Goal: Task Accomplishment & Management: Complete application form

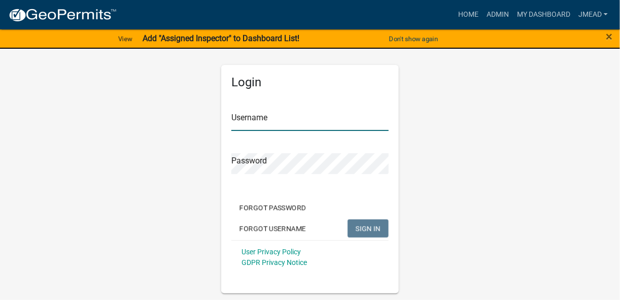
type input "jmead"
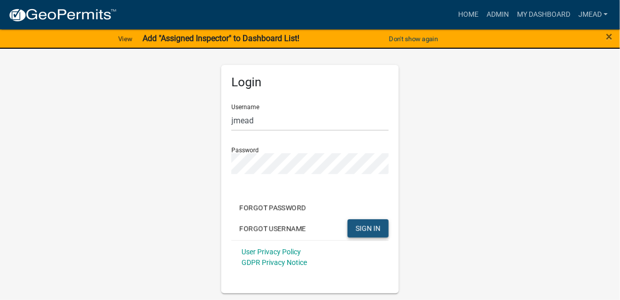
click at [377, 223] on button "SIGN IN" at bounding box center [368, 228] width 41 height 18
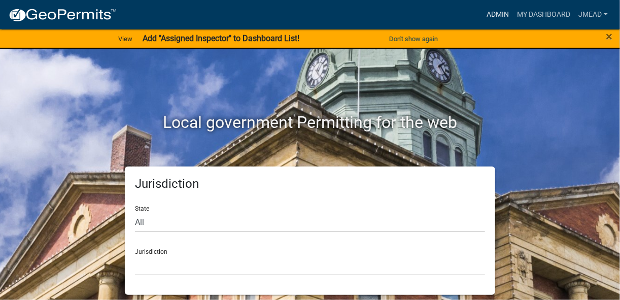
click at [496, 11] on link "Admin" at bounding box center [498, 14] width 30 height 19
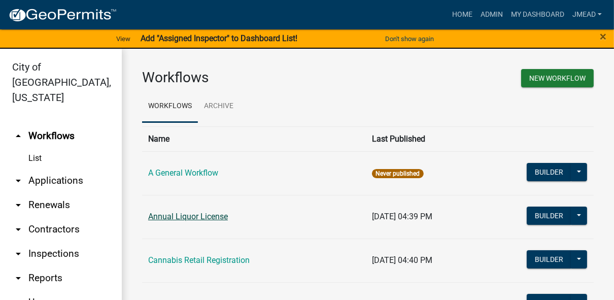
click at [190, 214] on link "Annual Liquor License" at bounding box center [188, 217] width 80 height 10
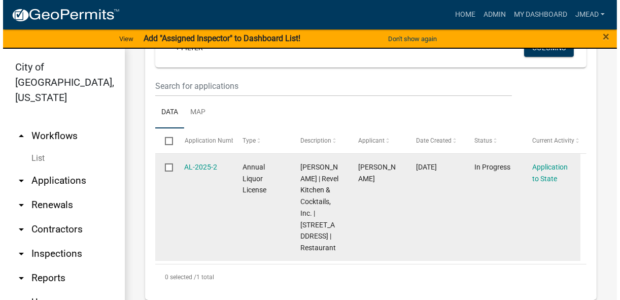
scroll to position [203, 0]
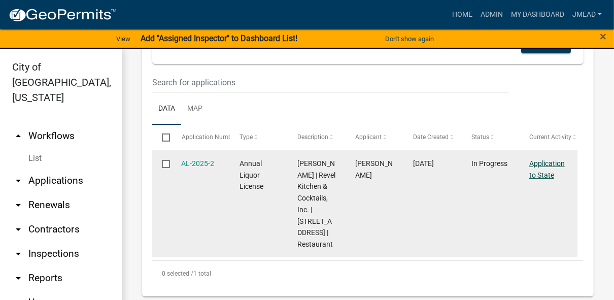
click at [538, 166] on link "Application to State" at bounding box center [547, 169] width 36 height 20
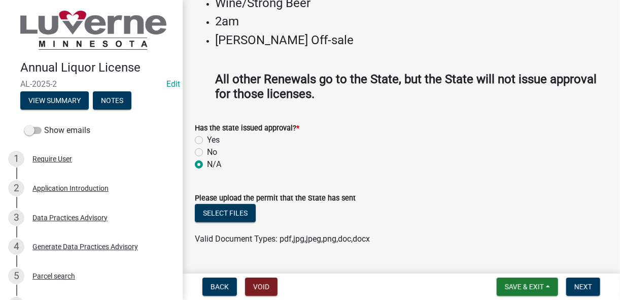
scroll to position [197, 0]
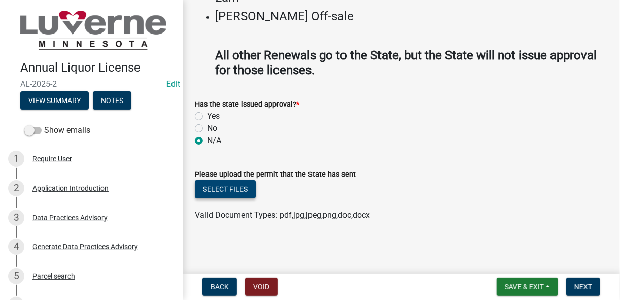
click at [227, 190] on button "Select files" at bounding box center [225, 189] width 61 height 18
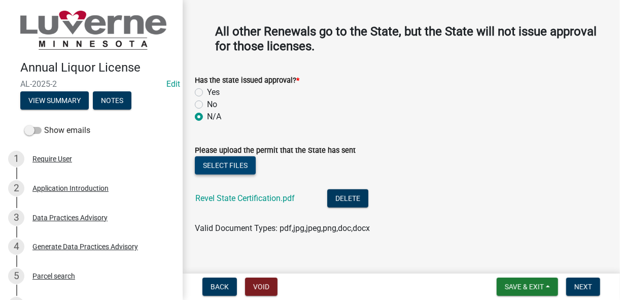
scroll to position [234, 0]
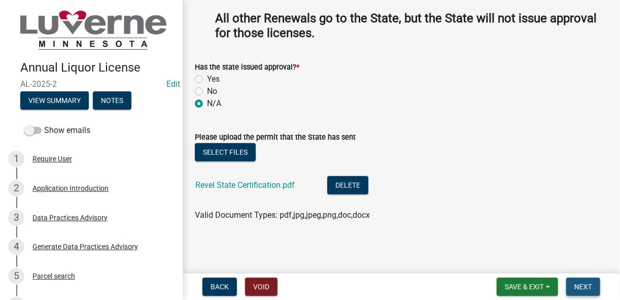
click at [583, 281] on button "Next" at bounding box center [583, 287] width 34 height 18
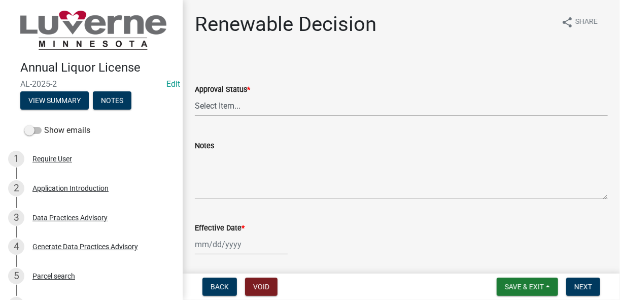
click at [258, 103] on select "Select Item... Approved Denied" at bounding box center [401, 105] width 413 height 21
click at [195, 95] on select "Select Item... Approved Denied" at bounding box center [401, 105] width 413 height 21
select select "88d314b5-96b0-4f3f-99f9-8cb712646315"
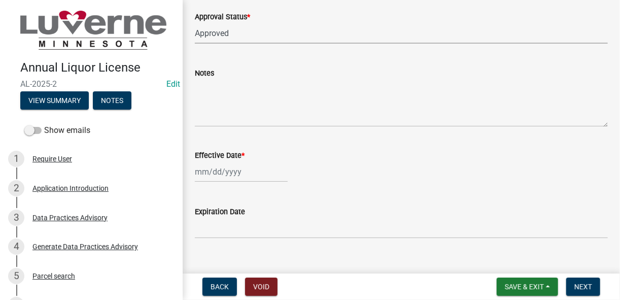
scroll to position [81, 0]
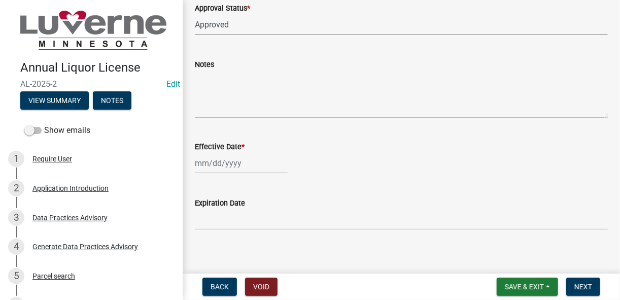
click at [199, 162] on div at bounding box center [241, 163] width 93 height 21
select select "8"
select select "2025"
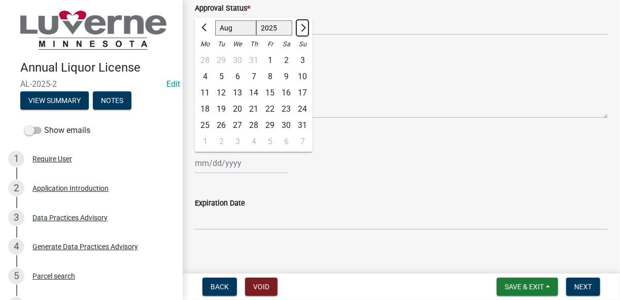
click at [301, 31] on button "Next month" at bounding box center [302, 28] width 12 height 16
select select "9"
click at [206, 61] on div "1" at bounding box center [205, 60] width 16 height 16
type input "[DATE]"
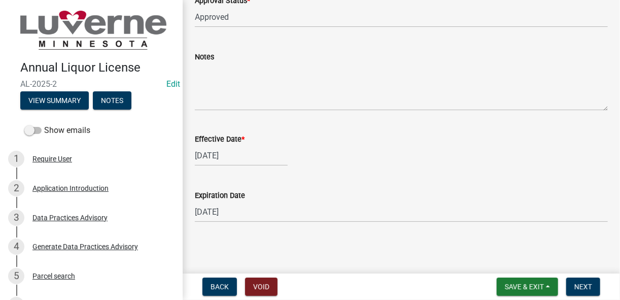
scroll to position [90, 0]
click at [579, 289] on span "Next" at bounding box center [583, 287] width 18 height 8
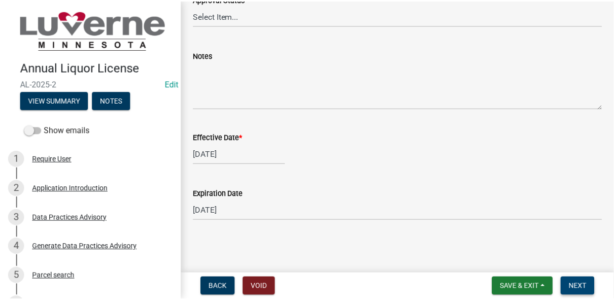
scroll to position [0, 0]
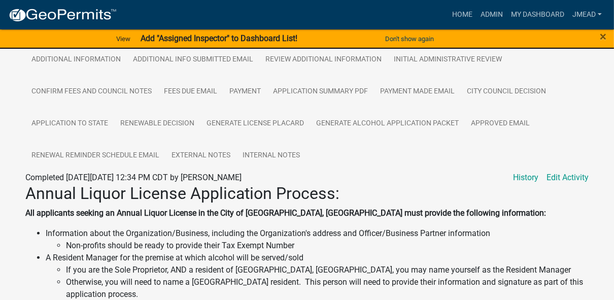
scroll to position [406, 0]
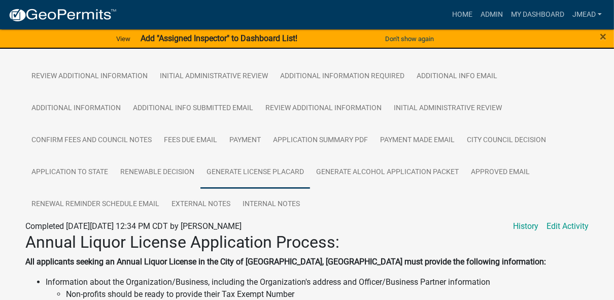
click at [244, 173] on link "Generate License Placard" at bounding box center [255, 172] width 110 height 32
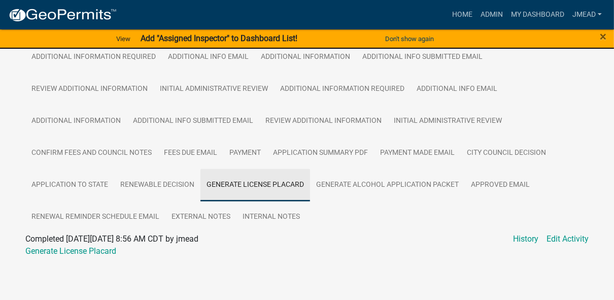
scroll to position [394, 0]
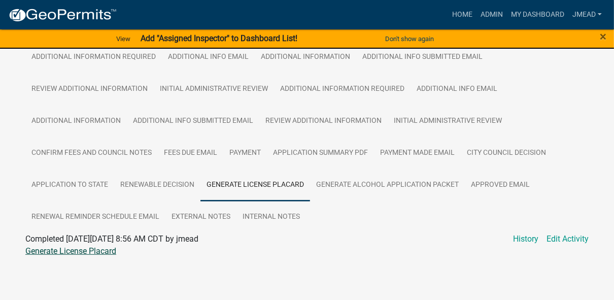
click at [97, 253] on link "Generate License Placard" at bounding box center [70, 251] width 91 height 10
click at [436, 178] on link "Generate Alcohol Application Packet" at bounding box center [387, 185] width 155 height 32
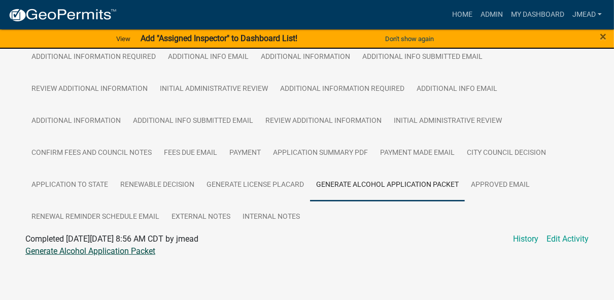
click at [139, 249] on link "Generate Alcohol Application Packet" at bounding box center [90, 251] width 130 height 10
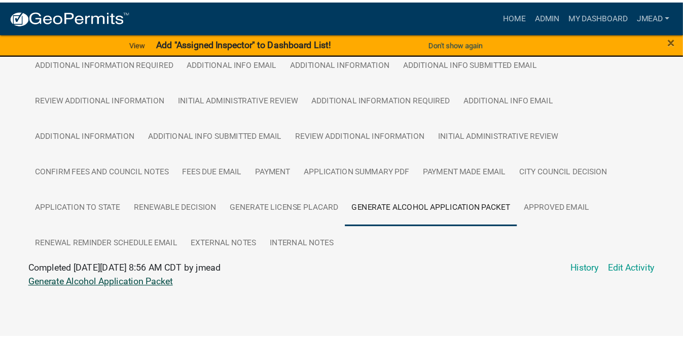
scroll to position [355, 0]
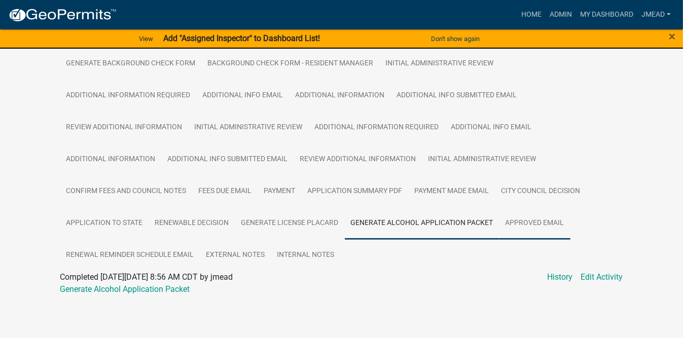
click at [549, 216] on link "Approved Email" at bounding box center [535, 224] width 71 height 32
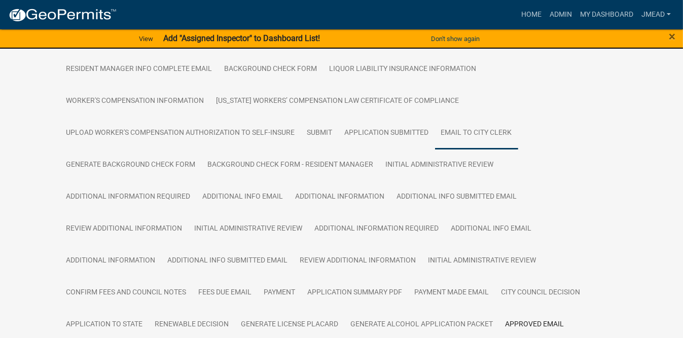
scroll to position [165, 0]
